Goal: Task Accomplishment & Management: Use online tool/utility

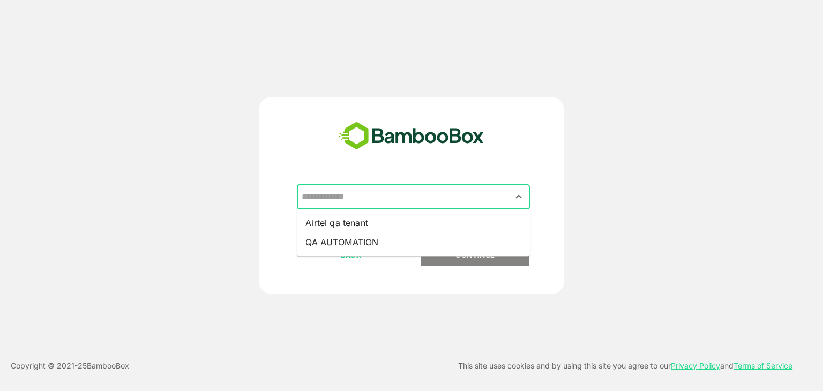
click at [506, 195] on input "text" at bounding box center [413, 197] width 229 height 20
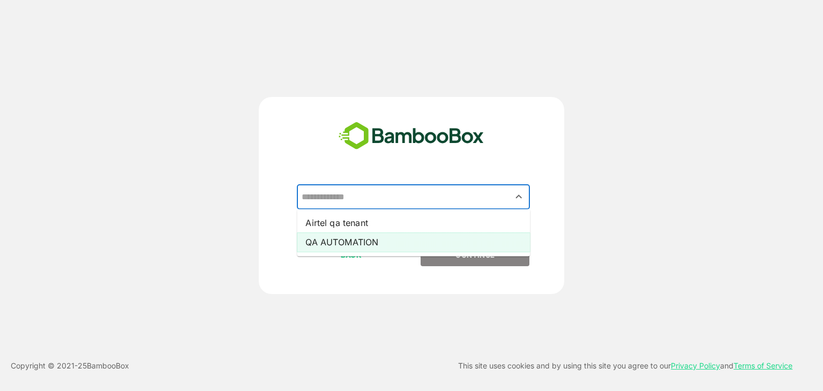
click at [411, 242] on li "QA AUTOMATION" at bounding box center [413, 242] width 233 height 19
type input "**********"
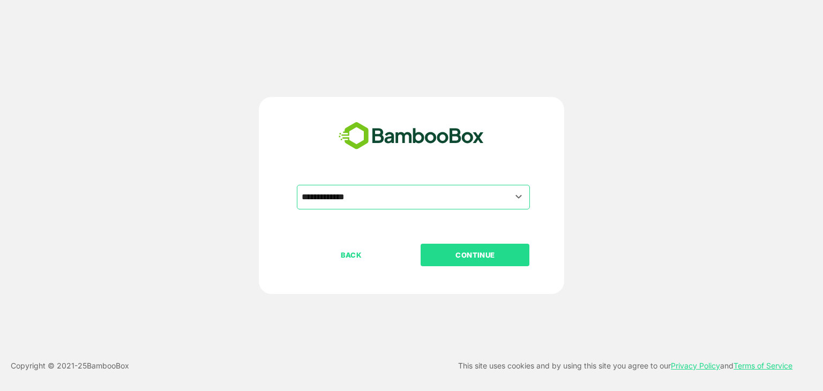
click at [458, 260] on p "CONTINUE" at bounding box center [475, 255] width 107 height 12
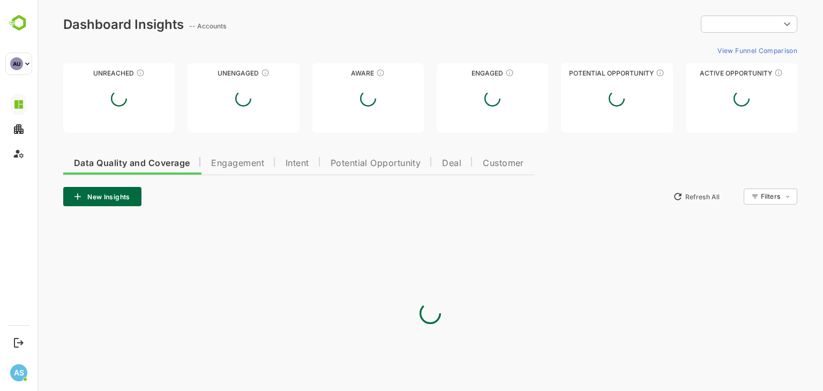
type input "**********"
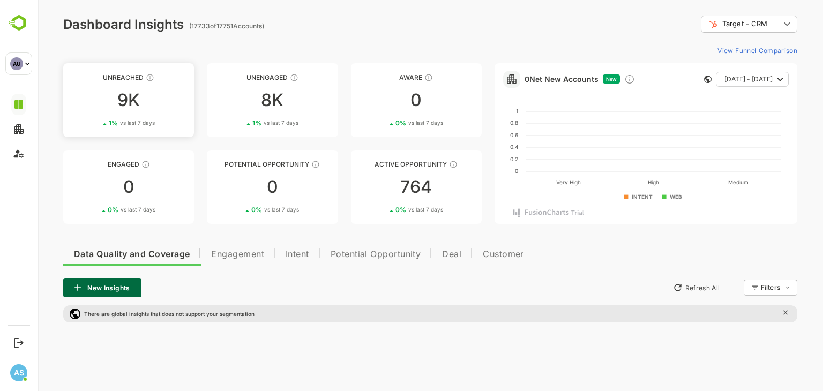
click at [118, 92] on div "9K" at bounding box center [128, 100] width 131 height 17
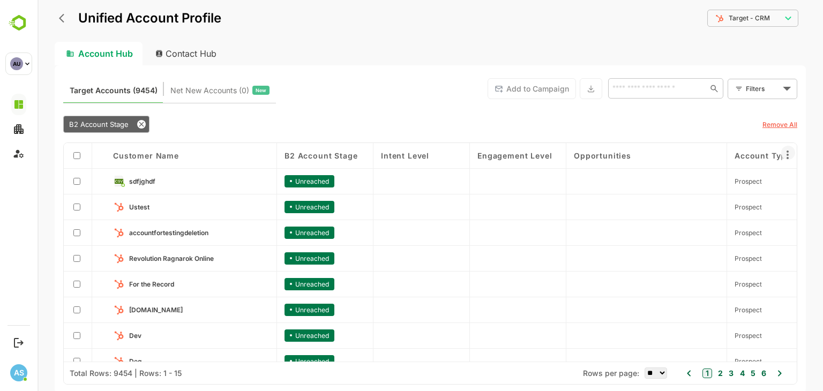
click at [791, 155] on icon at bounding box center [788, 155] width 13 height 13
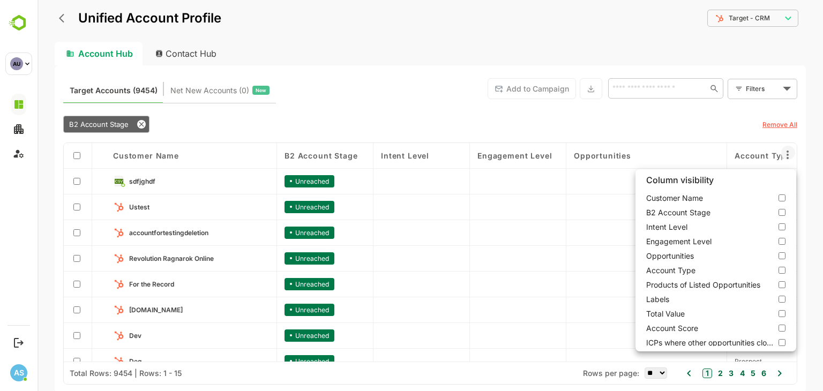
click at [185, 89] on div at bounding box center [431, 195] width 786 height 391
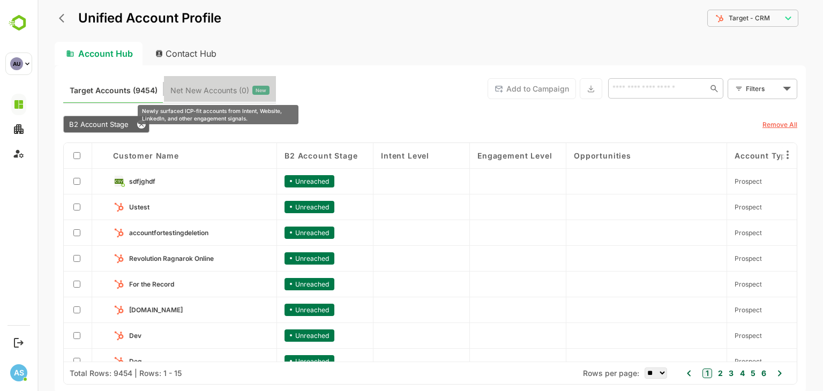
click at [185, 89] on span "Net New Accounts ( 0 )" at bounding box center [209, 91] width 79 height 14
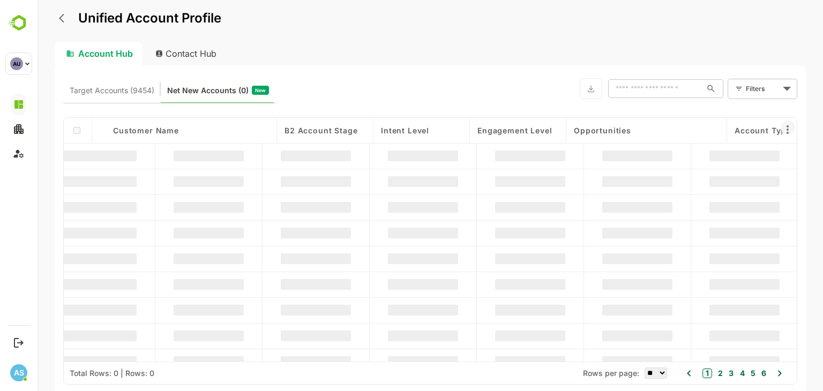
click at [789, 130] on icon at bounding box center [788, 129] width 2 height 9
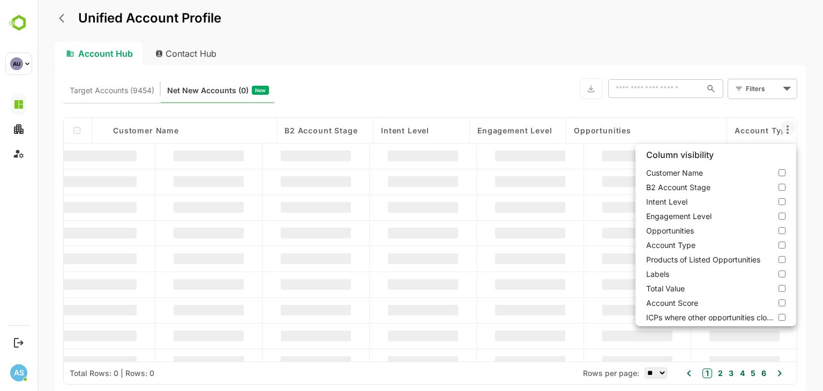
click at [174, 56] on div at bounding box center [431, 195] width 786 height 391
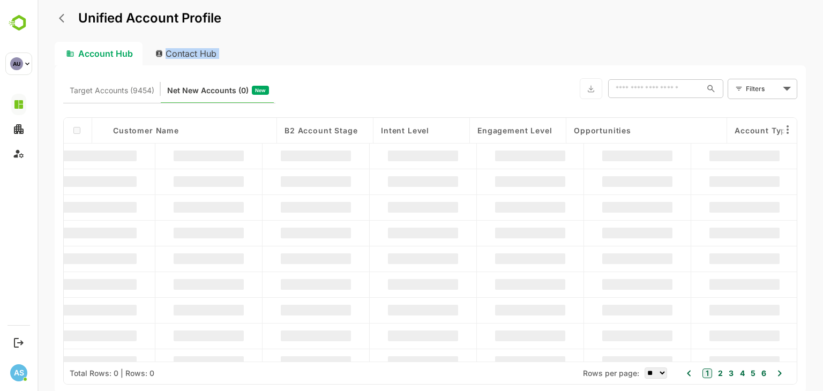
click at [174, 56] on div "Contact Hub" at bounding box center [186, 54] width 79 height 24
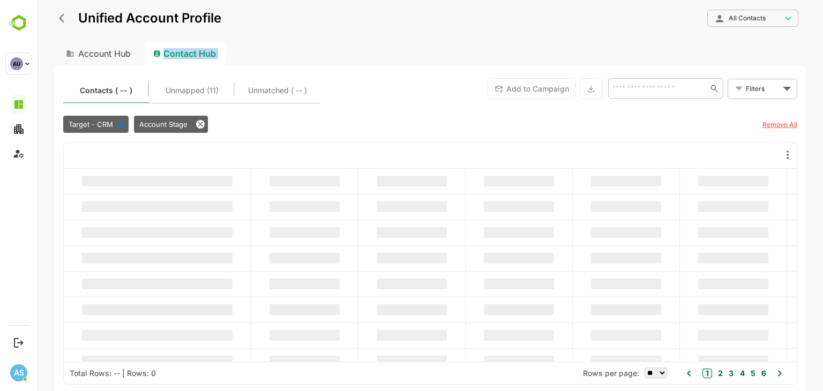
click at [174, 56] on div "Contact Hub" at bounding box center [185, 54] width 81 height 24
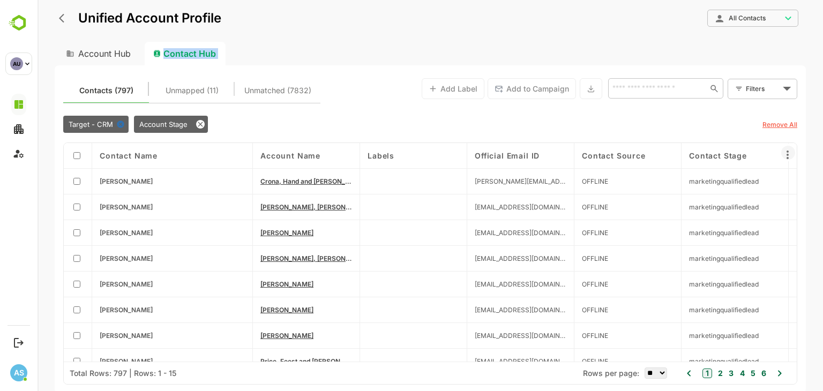
click at [788, 154] on icon at bounding box center [788, 155] width 2 height 9
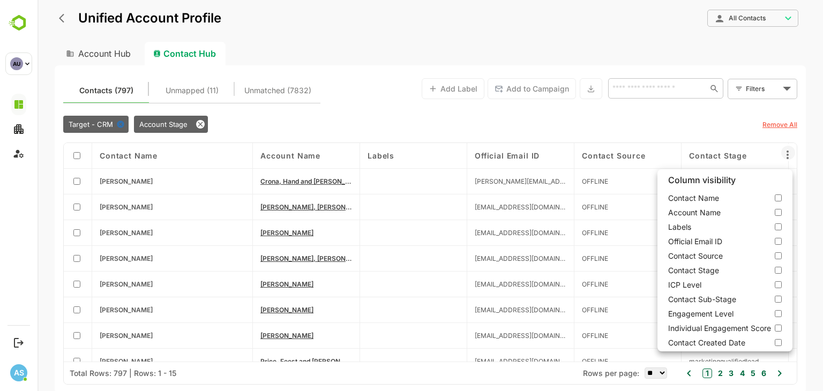
click at [176, 95] on div at bounding box center [431, 195] width 786 height 391
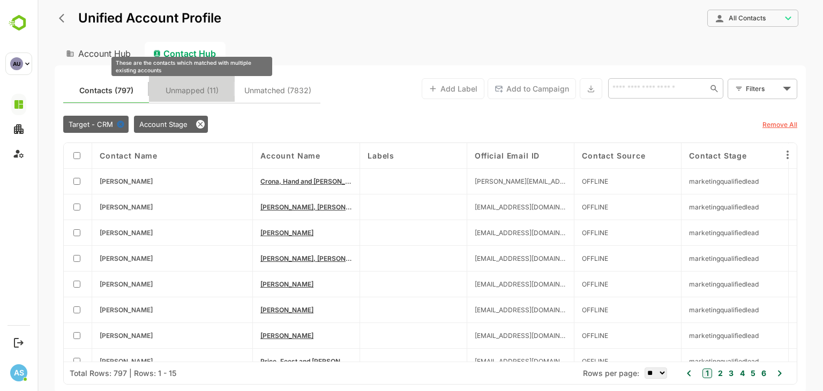
click at [176, 95] on span "Unmapped (11)" at bounding box center [192, 91] width 53 height 14
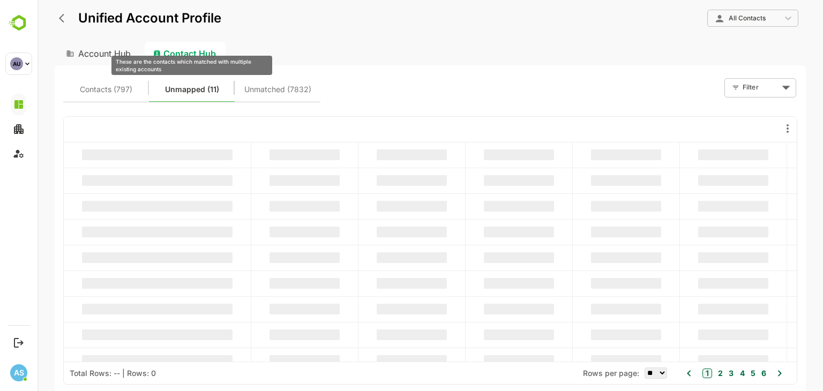
click at [176, 95] on span "Unmapped (11)" at bounding box center [192, 90] width 54 height 14
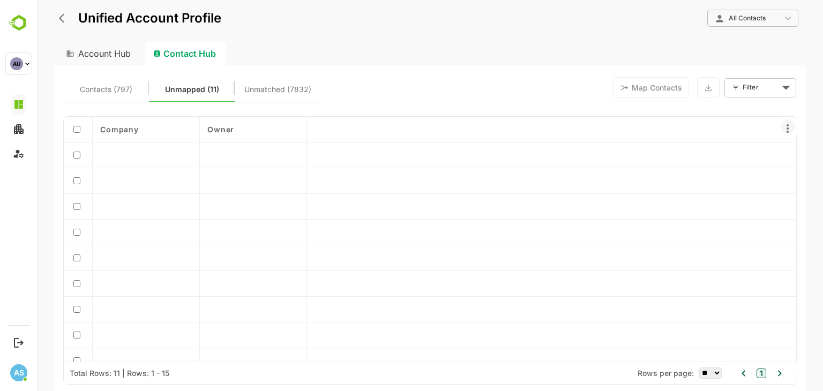
click at [790, 129] on icon at bounding box center [788, 128] width 13 height 13
click at [289, 92] on div at bounding box center [431, 195] width 786 height 391
click at [289, 92] on span "Unmatched (7832)" at bounding box center [277, 90] width 67 height 14
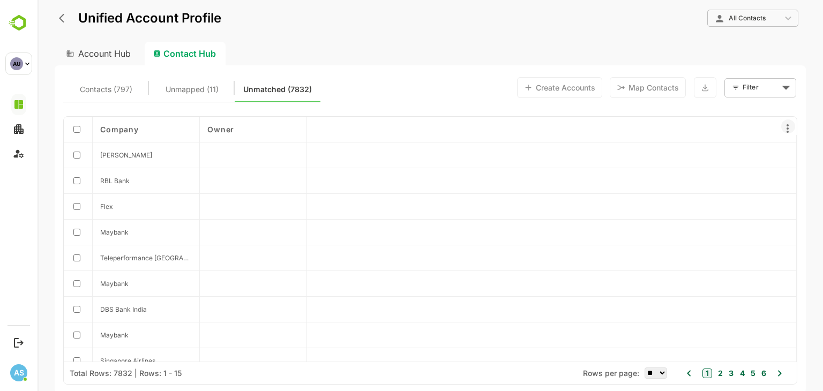
click at [787, 130] on icon at bounding box center [788, 128] width 13 height 13
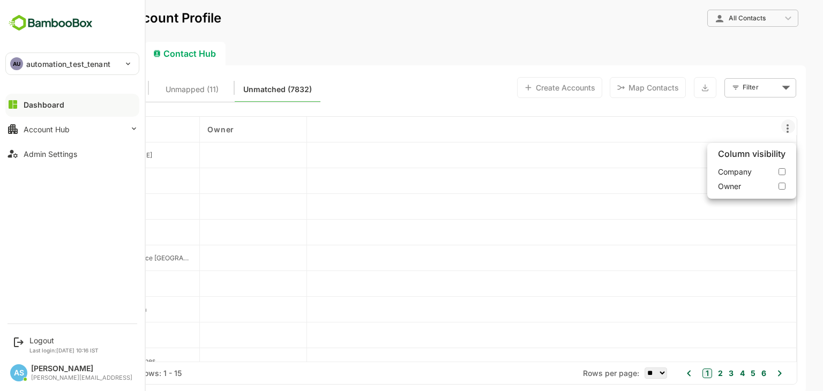
click at [34, 367] on div "Amisha S" at bounding box center [81, 369] width 101 height 9
click at [40, 341] on div "Logout" at bounding box center [63, 340] width 69 height 9
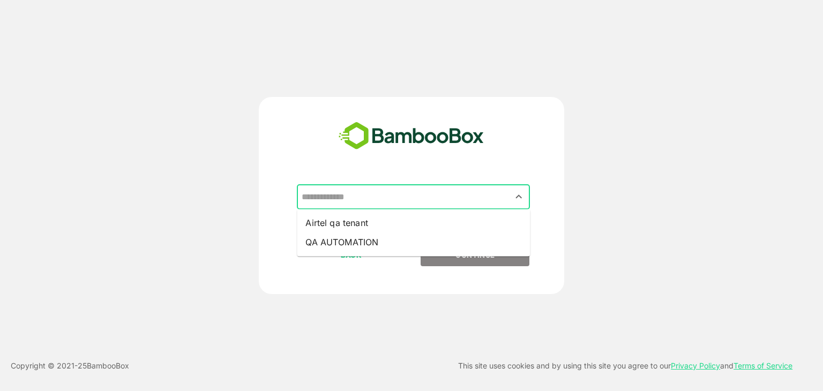
click at [485, 196] on input "text" at bounding box center [413, 197] width 229 height 20
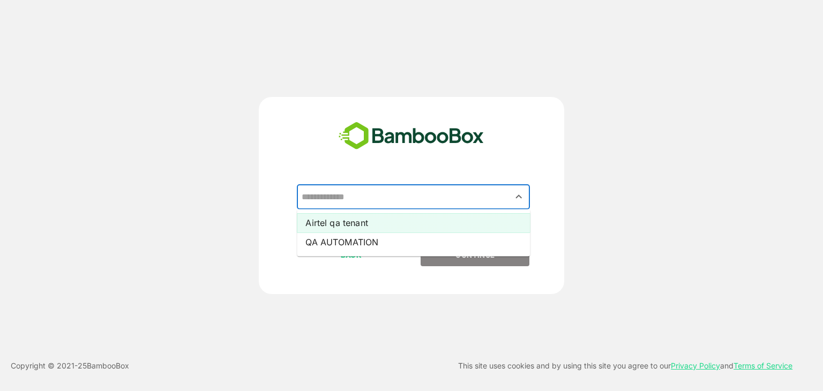
click at [321, 217] on li "Airtel qa tenant" at bounding box center [413, 222] width 233 height 19
type input "**********"
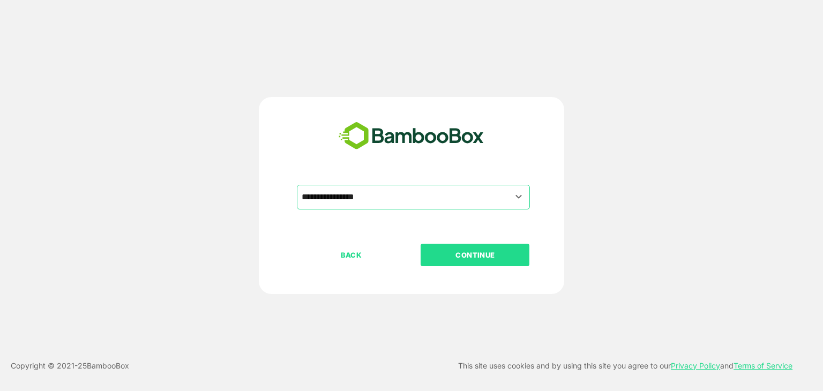
click at [457, 257] on p "CONTINUE" at bounding box center [475, 255] width 107 height 12
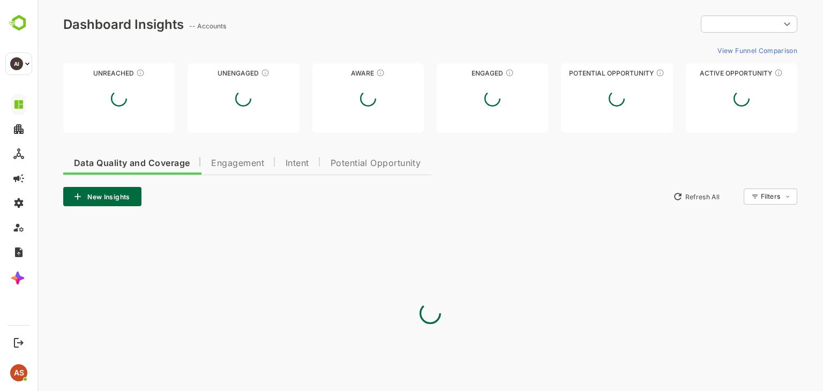
type input "**********"
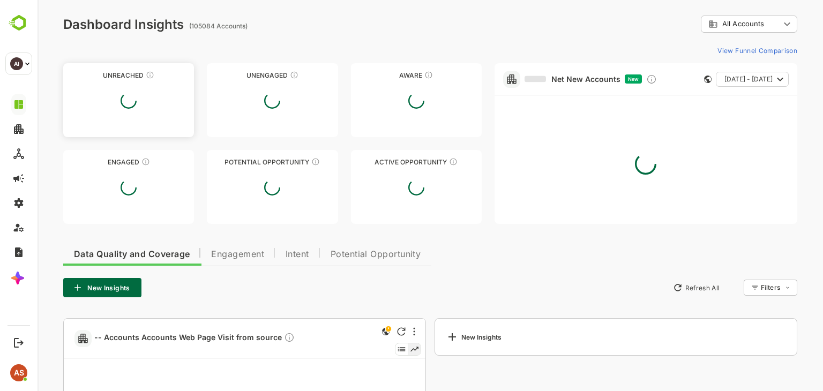
click at [146, 87] on div at bounding box center [128, 101] width 131 height 32
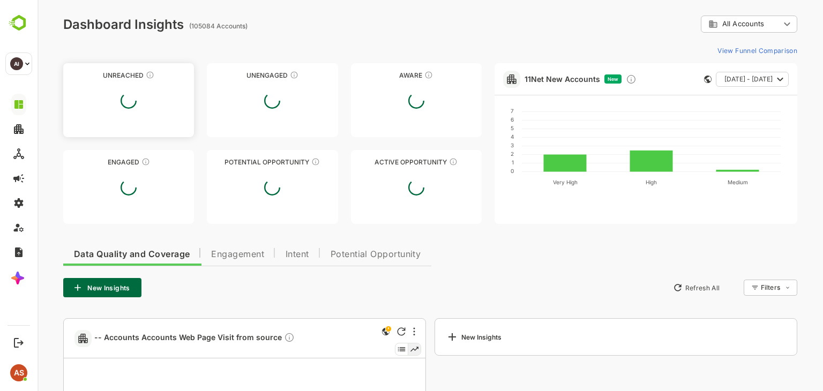
click at [146, 87] on div at bounding box center [128, 101] width 131 height 32
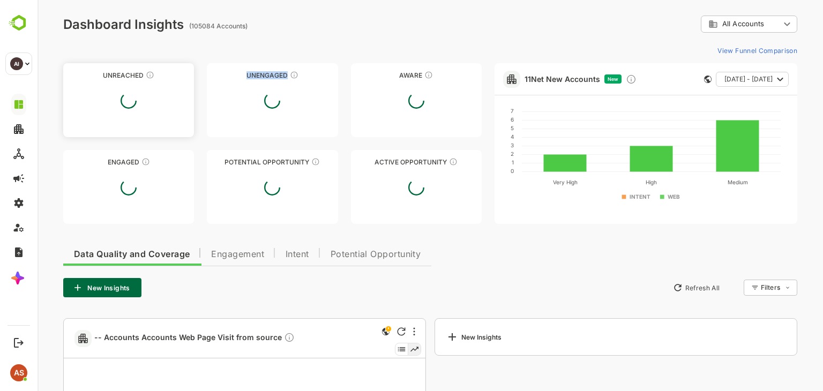
click at [146, 87] on div at bounding box center [128, 101] width 131 height 32
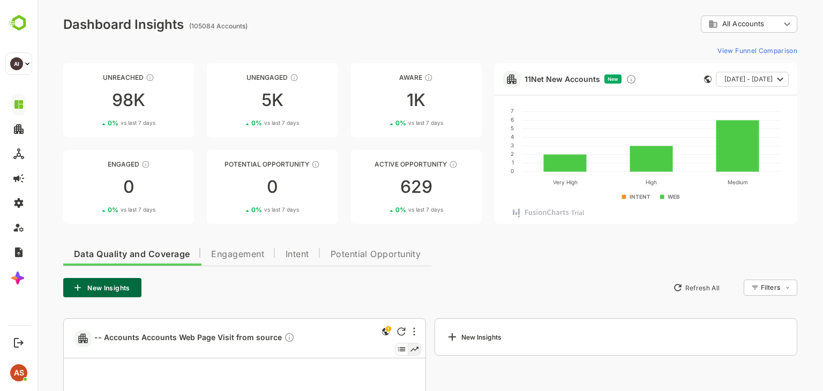
click at [146, 87] on link "Unreached 98K 0 % vs last 7 days" at bounding box center [128, 100] width 131 height 74
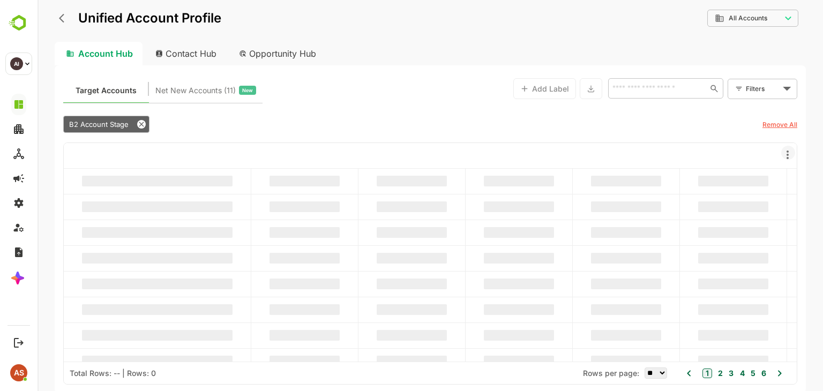
click at [786, 153] on icon at bounding box center [788, 155] width 13 height 13
click at [786, 153] on div at bounding box center [431, 195] width 786 height 391
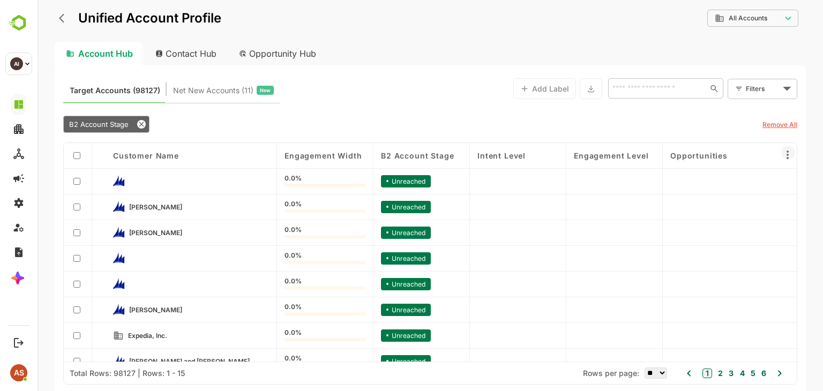
click at [787, 155] on icon at bounding box center [788, 155] width 13 height 13
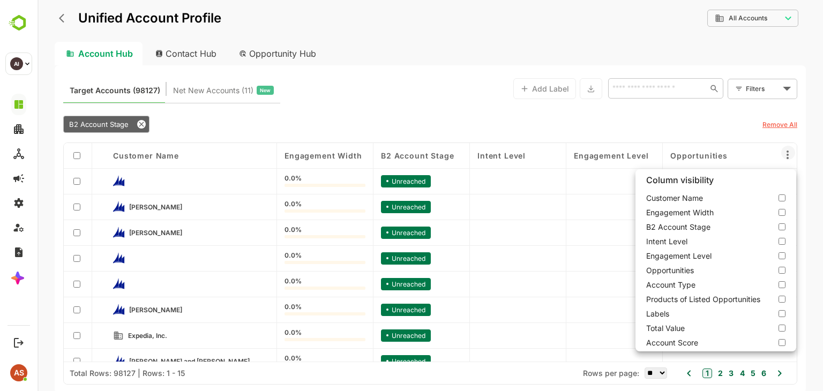
click at [190, 92] on div at bounding box center [431, 195] width 786 height 391
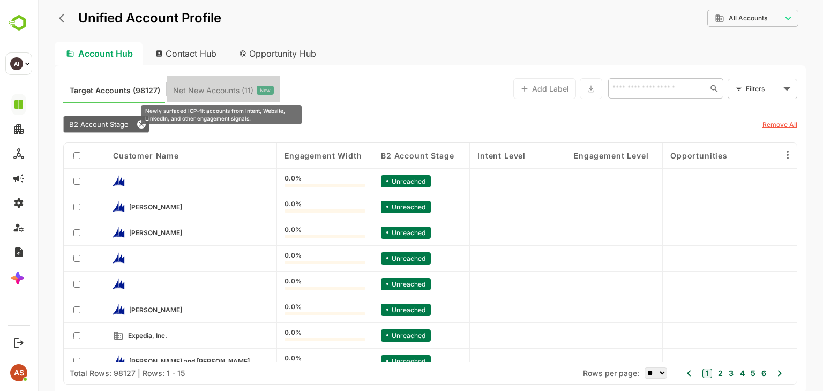
click at [190, 92] on span "Net New Accounts ( 11 )" at bounding box center [213, 91] width 80 height 14
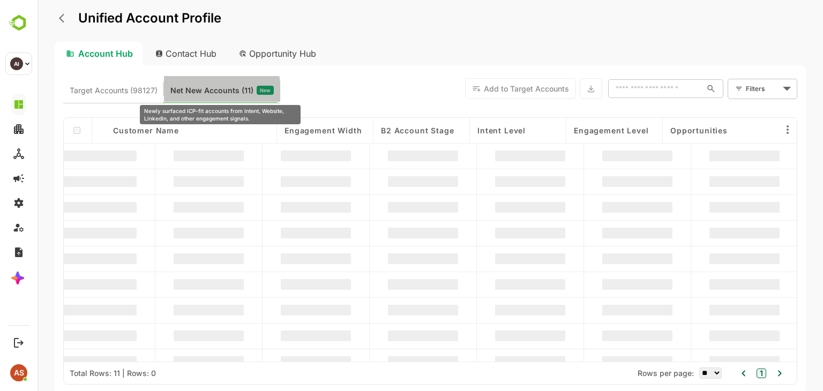
click at [190, 92] on span "Net New Accounts ( 11 )" at bounding box center [211, 91] width 83 height 14
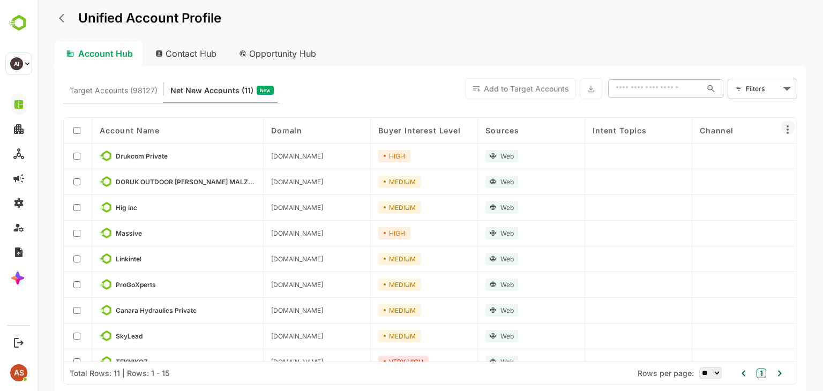
click at [784, 131] on icon at bounding box center [788, 129] width 13 height 13
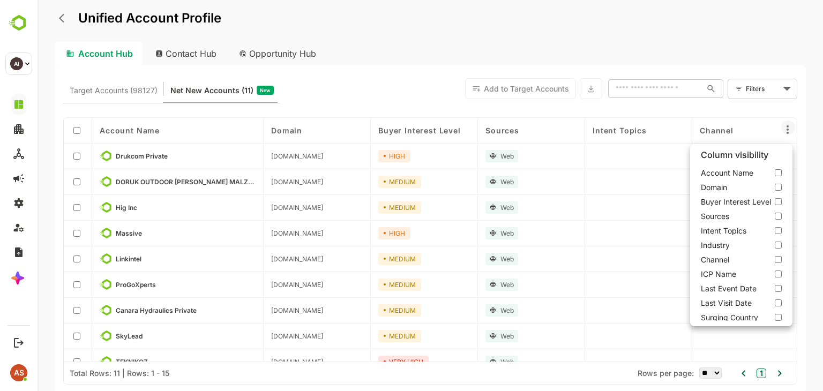
click at [177, 54] on div at bounding box center [431, 195] width 786 height 391
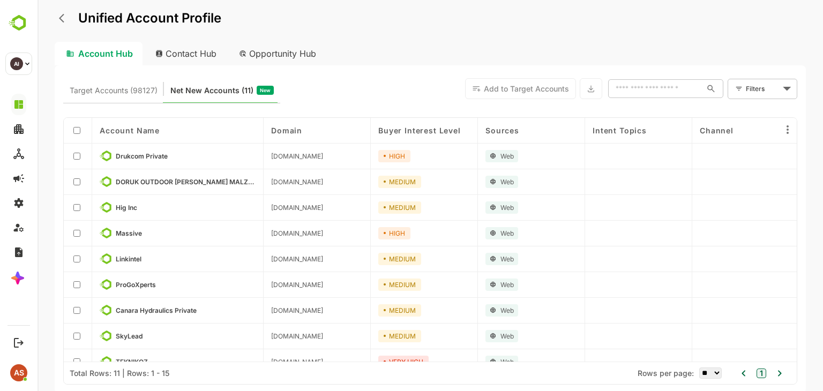
click at [177, 54] on div "Contact Hub" at bounding box center [186, 54] width 79 height 24
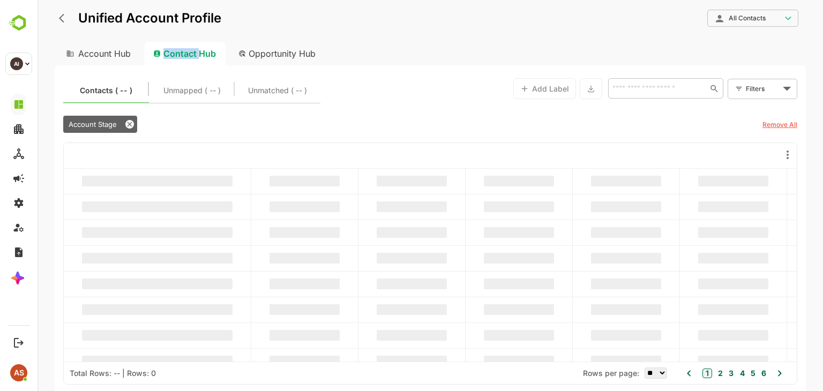
click at [177, 54] on div "Contact Hub" at bounding box center [185, 54] width 81 height 24
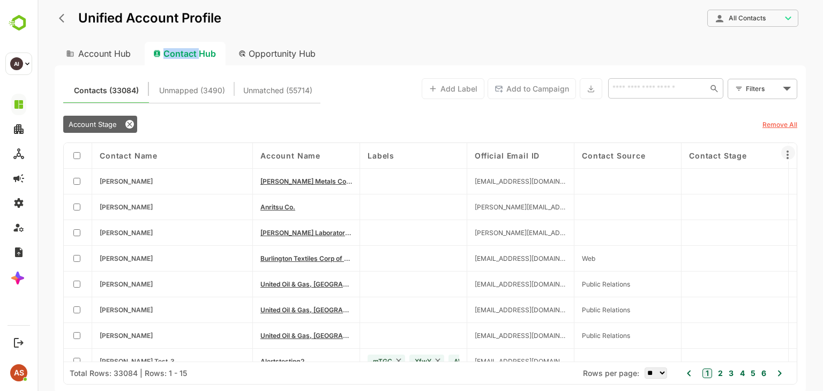
click at [789, 153] on icon at bounding box center [788, 155] width 13 height 13
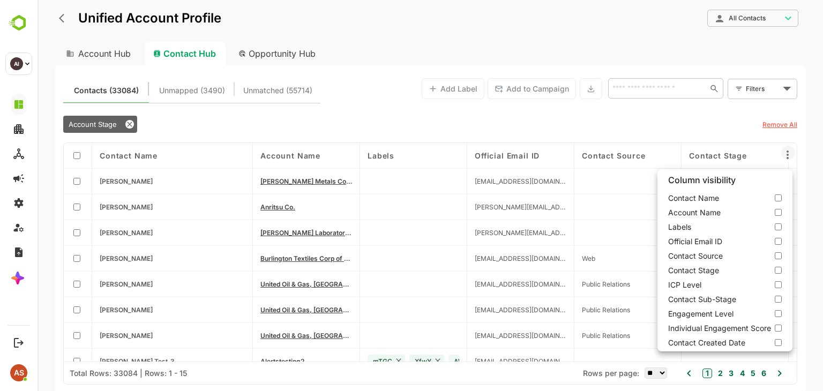
click at [178, 93] on div at bounding box center [431, 195] width 786 height 391
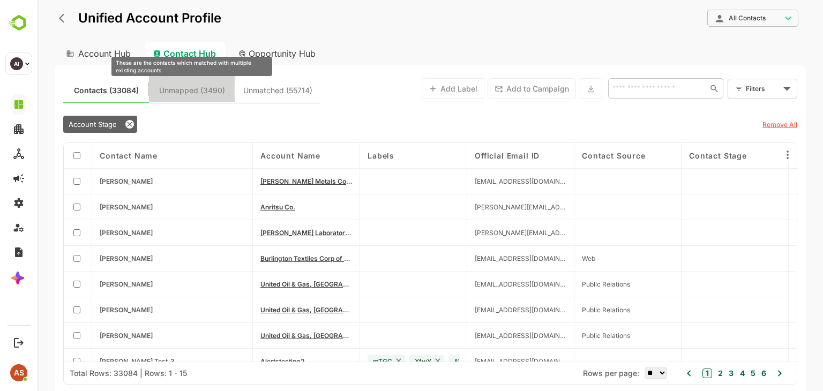
click at [178, 93] on span "Unmapped (3490)" at bounding box center [192, 91] width 66 height 14
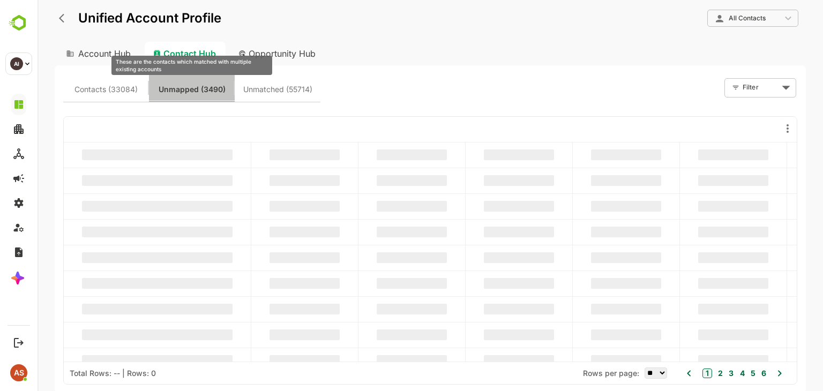
click at [178, 93] on span "Unmapped (3490)" at bounding box center [192, 90] width 67 height 14
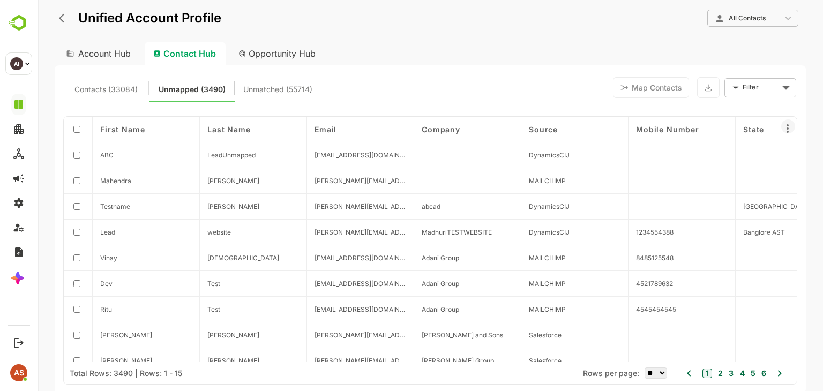
click at [789, 132] on icon at bounding box center [788, 128] width 13 height 13
click at [789, 132] on div at bounding box center [431, 195] width 786 height 391
click at [789, 132] on icon at bounding box center [788, 128] width 13 height 13
click at [789, 132] on div at bounding box center [431, 195] width 786 height 391
click at [789, 132] on icon at bounding box center [788, 128] width 13 height 13
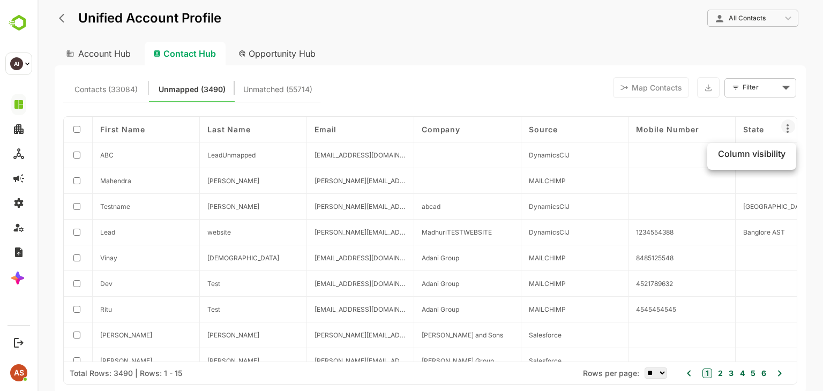
click at [815, 122] on div at bounding box center [431, 195] width 786 height 391
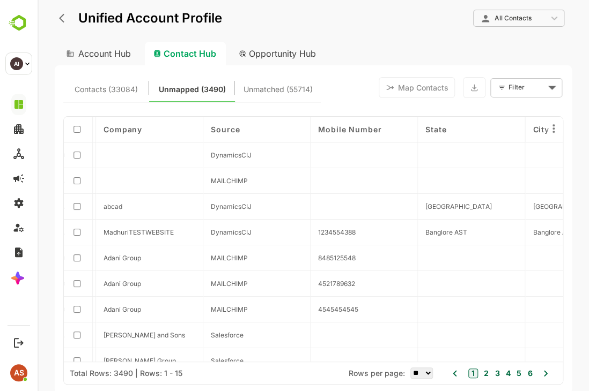
scroll to position [0, 325]
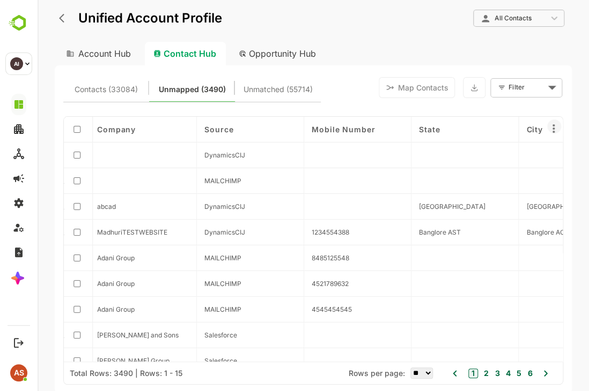
click at [553, 128] on icon at bounding box center [553, 128] width 2 height 9
click at [553, 128] on div at bounding box center [313, 195] width 551 height 391
click at [553, 128] on icon at bounding box center [553, 128] width 2 height 9
click at [553, 128] on div at bounding box center [313, 195] width 551 height 391
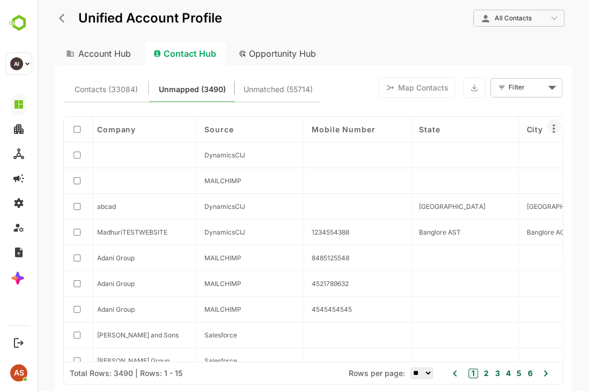
click at [553, 128] on icon at bounding box center [553, 128] width 2 height 9
click at [553, 128] on div at bounding box center [313, 195] width 551 height 391
click at [553, 128] on icon at bounding box center [553, 128] width 2 height 9
click at [553, 128] on div at bounding box center [313, 195] width 551 height 391
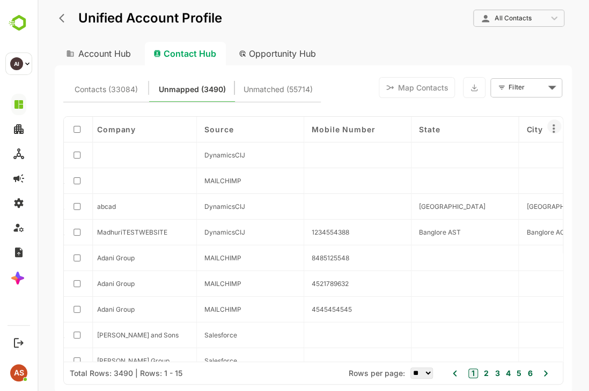
click at [553, 128] on icon at bounding box center [553, 128] width 2 height 9
click at [553, 128] on div at bounding box center [313, 195] width 551 height 391
click at [553, 128] on icon at bounding box center [553, 128] width 2 height 9
click at [347, 48] on div at bounding box center [313, 195] width 551 height 391
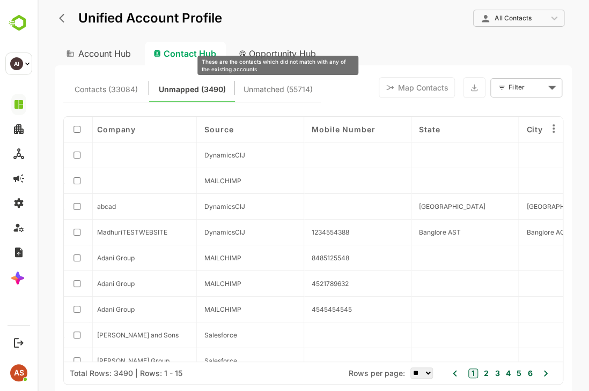
click at [292, 90] on span "Unmatched (55714)" at bounding box center [277, 90] width 69 height 14
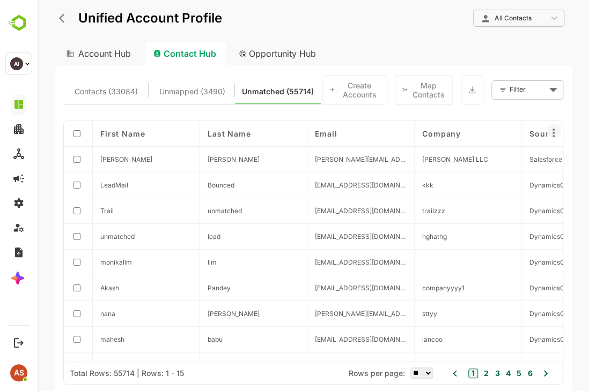
click at [553, 130] on icon at bounding box center [553, 133] width 2 height 9
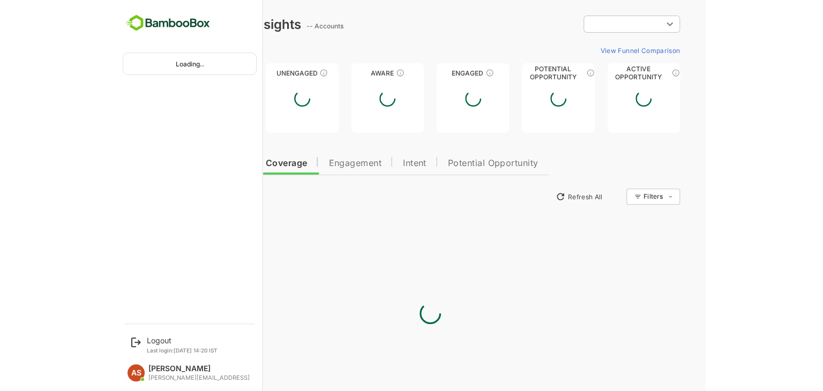
scroll to position [0, 0]
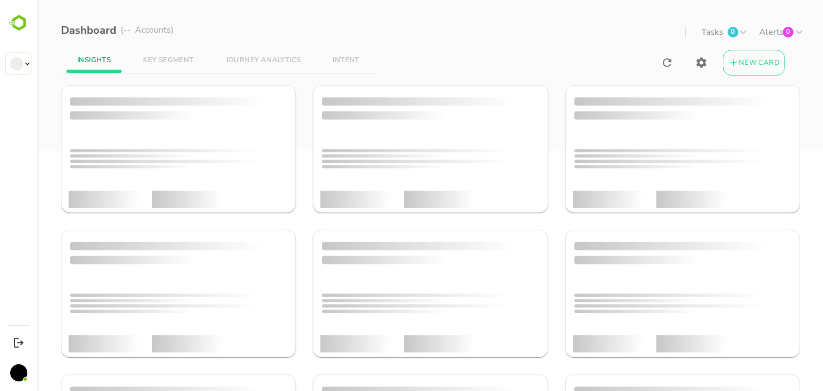
click at [797, 29] on icon at bounding box center [799, 32] width 13 height 13
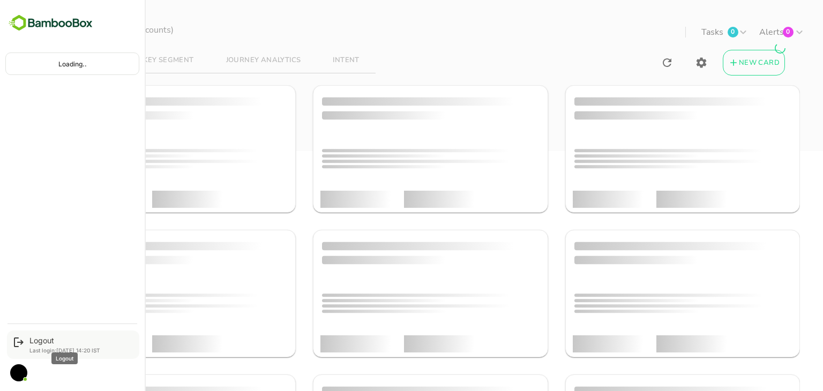
click at [39, 339] on div "Logout" at bounding box center [64, 340] width 71 height 9
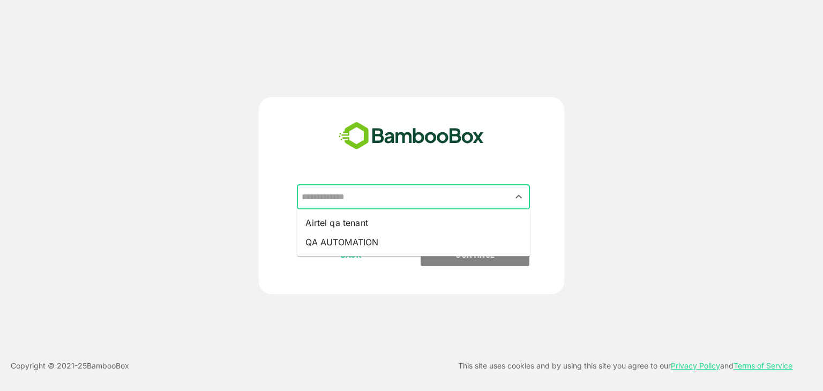
click at [378, 197] on input "text" at bounding box center [413, 197] width 229 height 20
click at [332, 205] on input "text" at bounding box center [413, 197] width 229 height 20
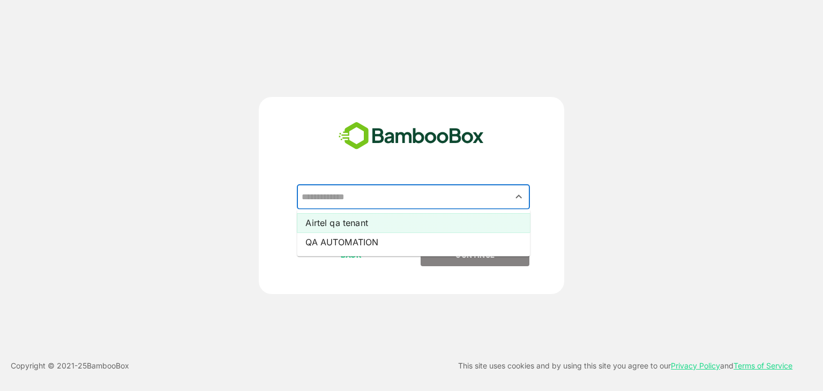
click at [331, 222] on li "Airtel qa tenant" at bounding box center [413, 222] width 233 height 19
type input "**********"
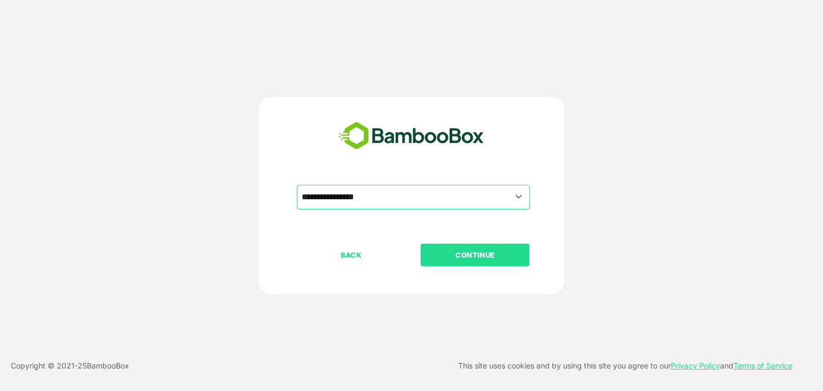
click at [476, 254] on p "CONTINUE" at bounding box center [475, 255] width 107 height 12
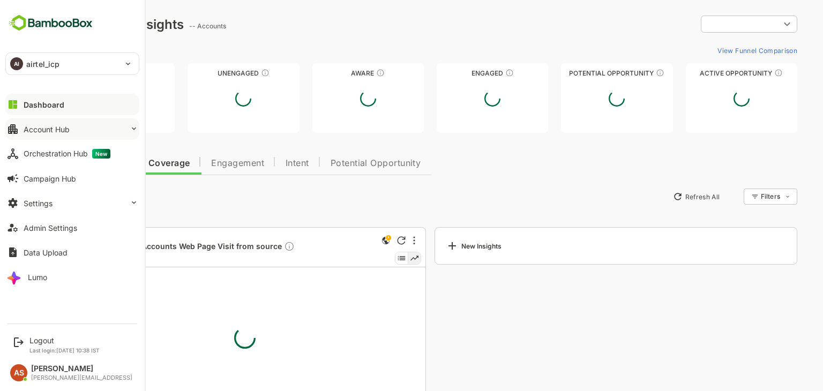
type input "**********"
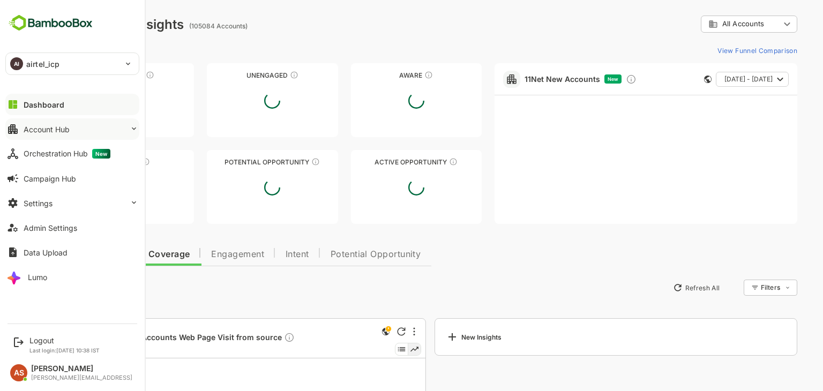
click at [53, 129] on div "Account Hub" at bounding box center [47, 129] width 46 height 9
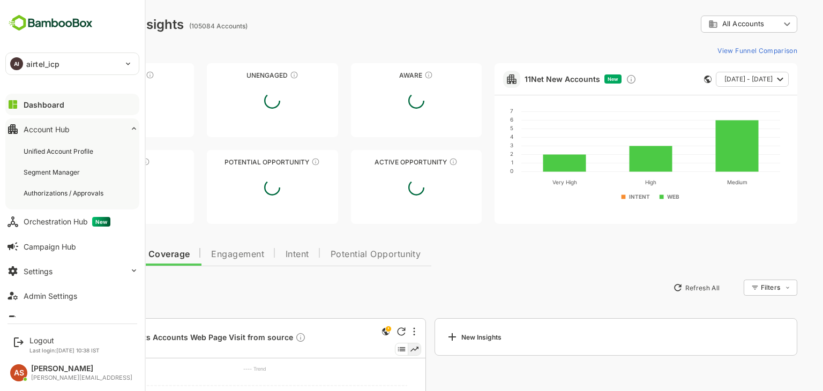
click at [53, 129] on div "Account Hub" at bounding box center [47, 129] width 46 height 9
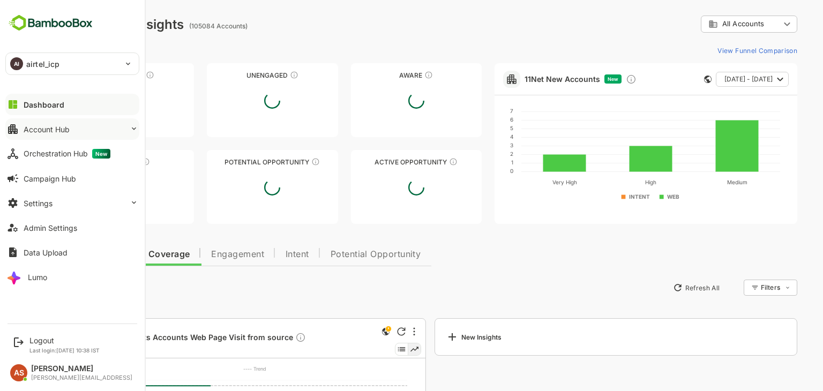
click at [53, 129] on div "Account Hub" at bounding box center [47, 129] width 46 height 9
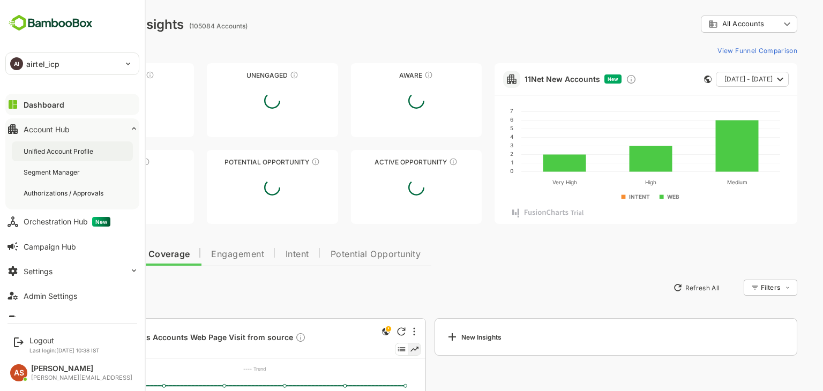
click at [53, 153] on div "Unified Account Profile" at bounding box center [60, 151] width 72 height 9
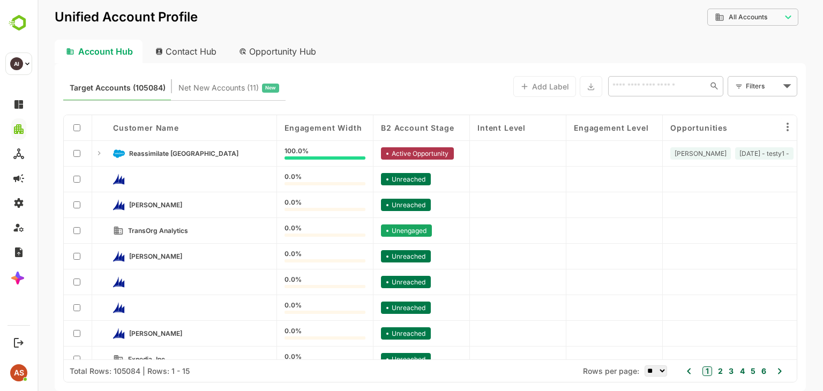
click at [174, 52] on div "Contact Hub" at bounding box center [186, 52] width 79 height 24
type input "**********"
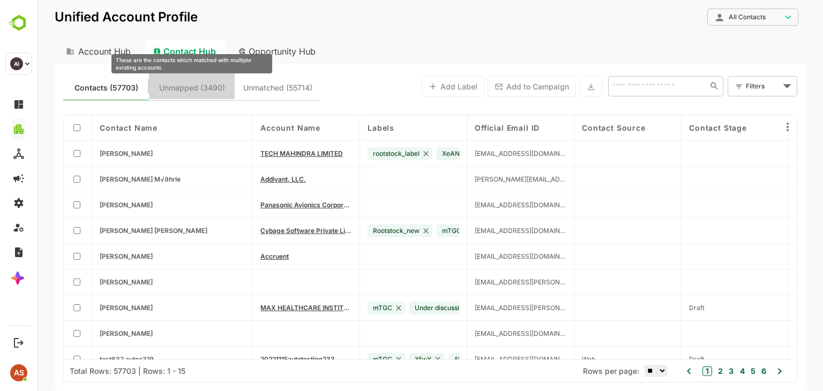
click at [187, 93] on span "Unmapped (3490)" at bounding box center [192, 88] width 66 height 14
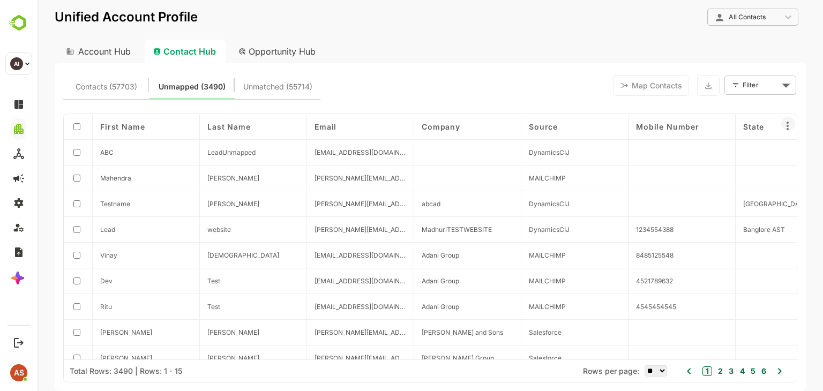
click at [789, 126] on icon at bounding box center [788, 126] width 2 height 9
click at [274, 84] on div at bounding box center [431, 195] width 786 height 391
click at [274, 84] on span "Unmatched (55714)" at bounding box center [277, 87] width 69 height 14
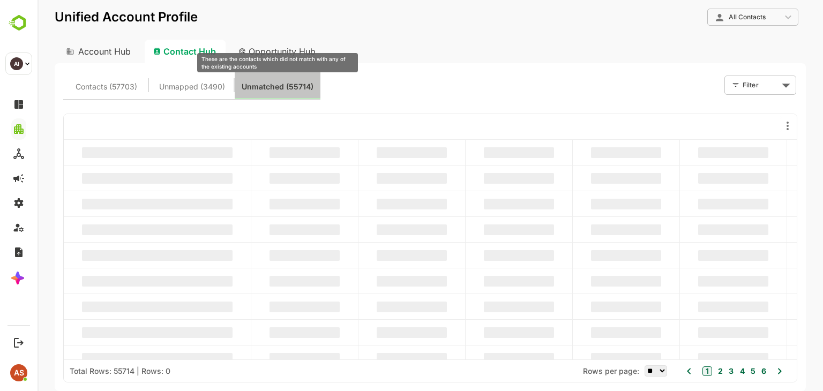
click at [274, 84] on span "Unmatched (55714)" at bounding box center [278, 87] width 72 height 14
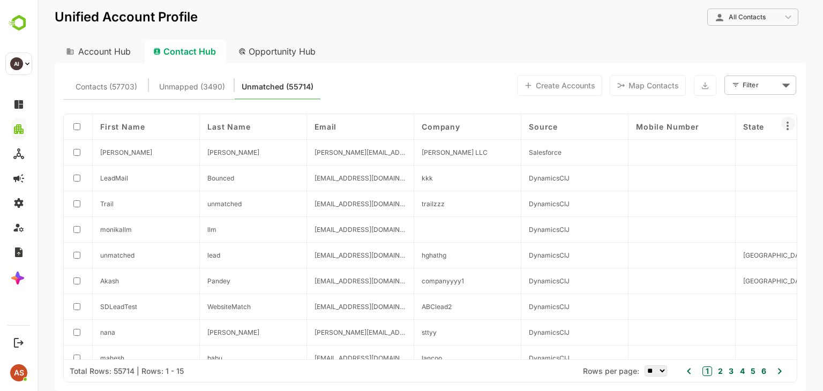
click at [789, 128] on icon at bounding box center [788, 126] width 13 height 13
